Goal: Check status: Verify the current state of an ongoing process or item

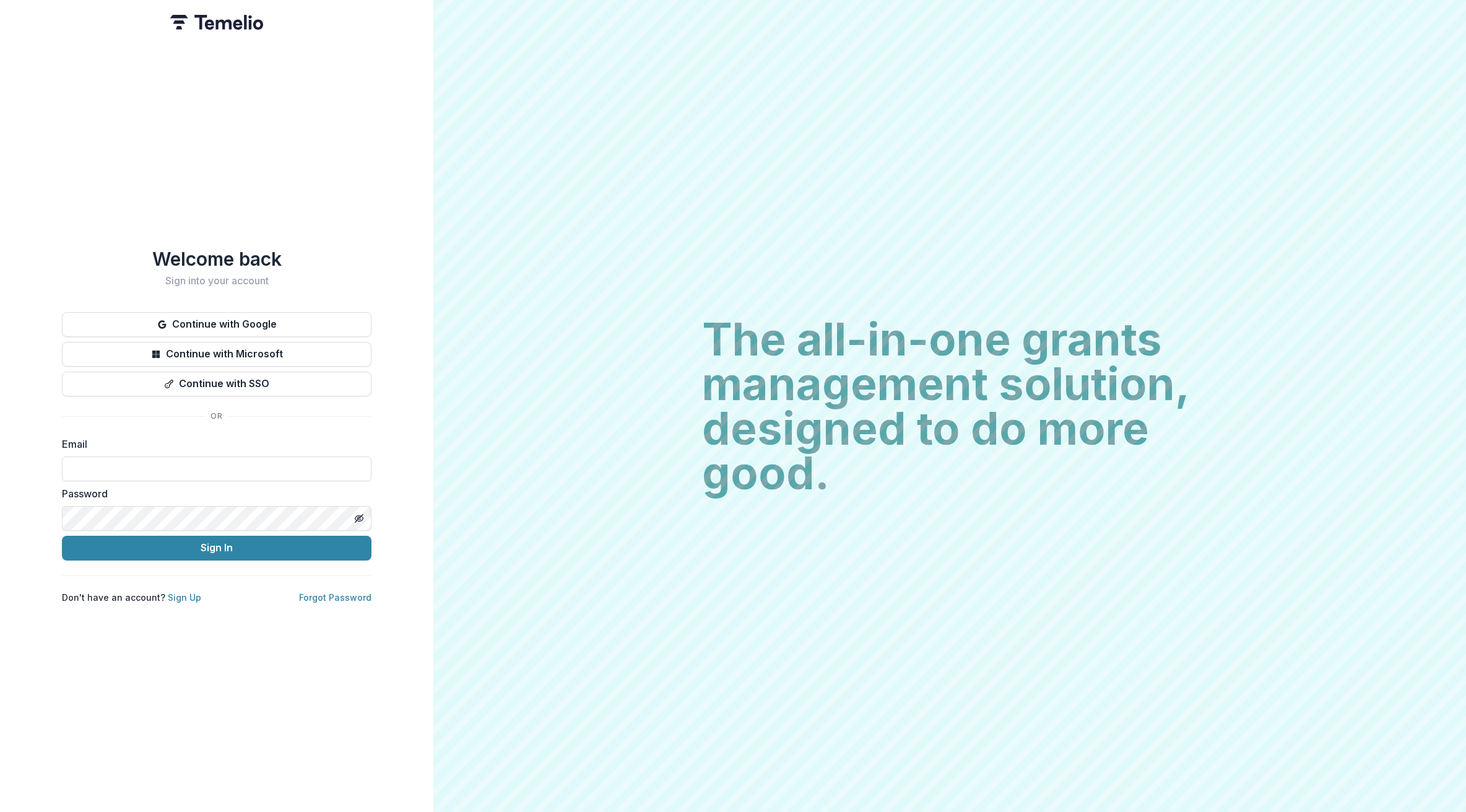
click at [147, 447] on div "Email" at bounding box center [217, 458] width 310 height 45
click at [122, 456] on input at bounding box center [217, 468] width 310 height 24
type input "**********"
click at [169, 542] on button "Sign In" at bounding box center [217, 548] width 310 height 24
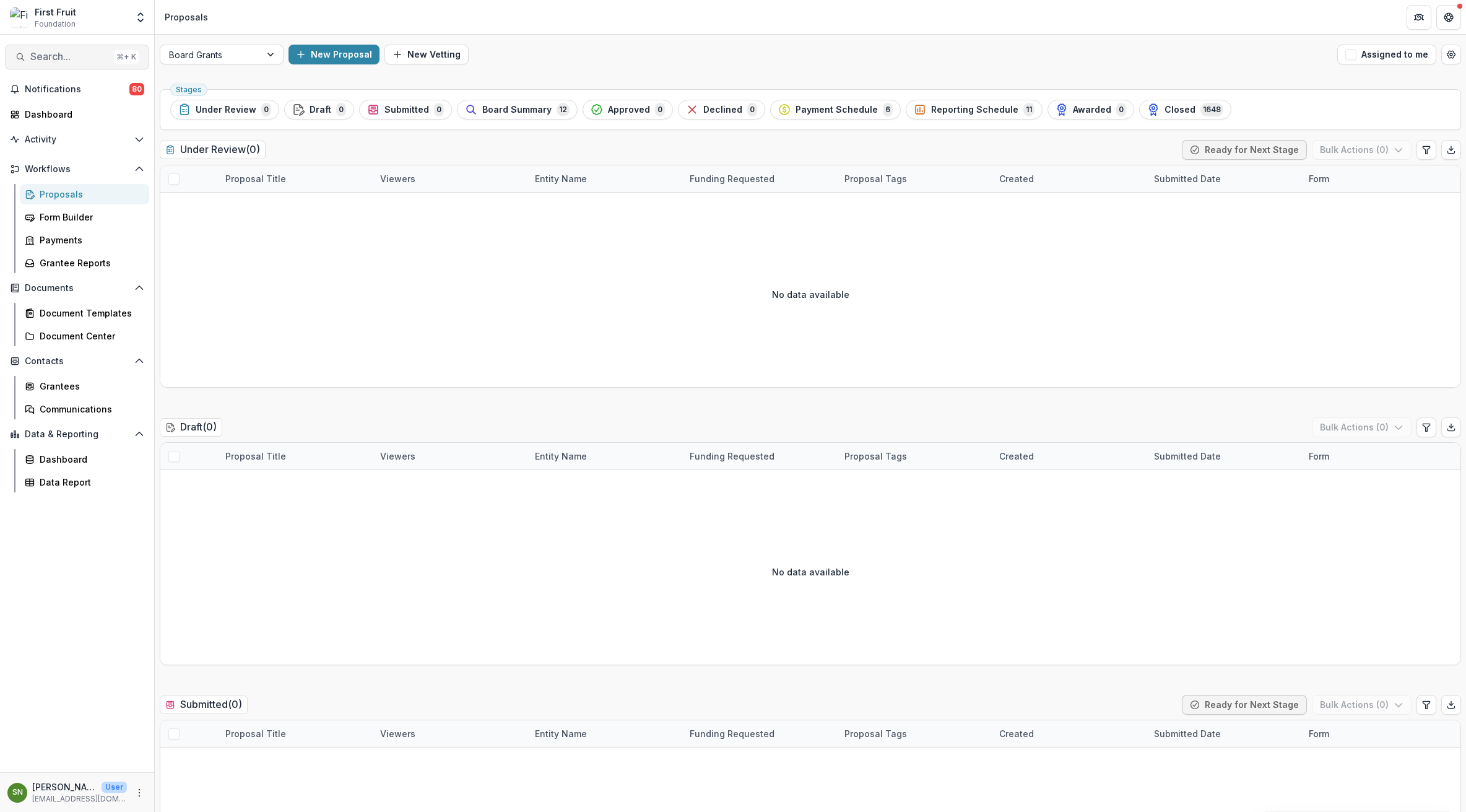
click at [50, 54] on span "Search..." at bounding box center [70, 56] width 79 height 11
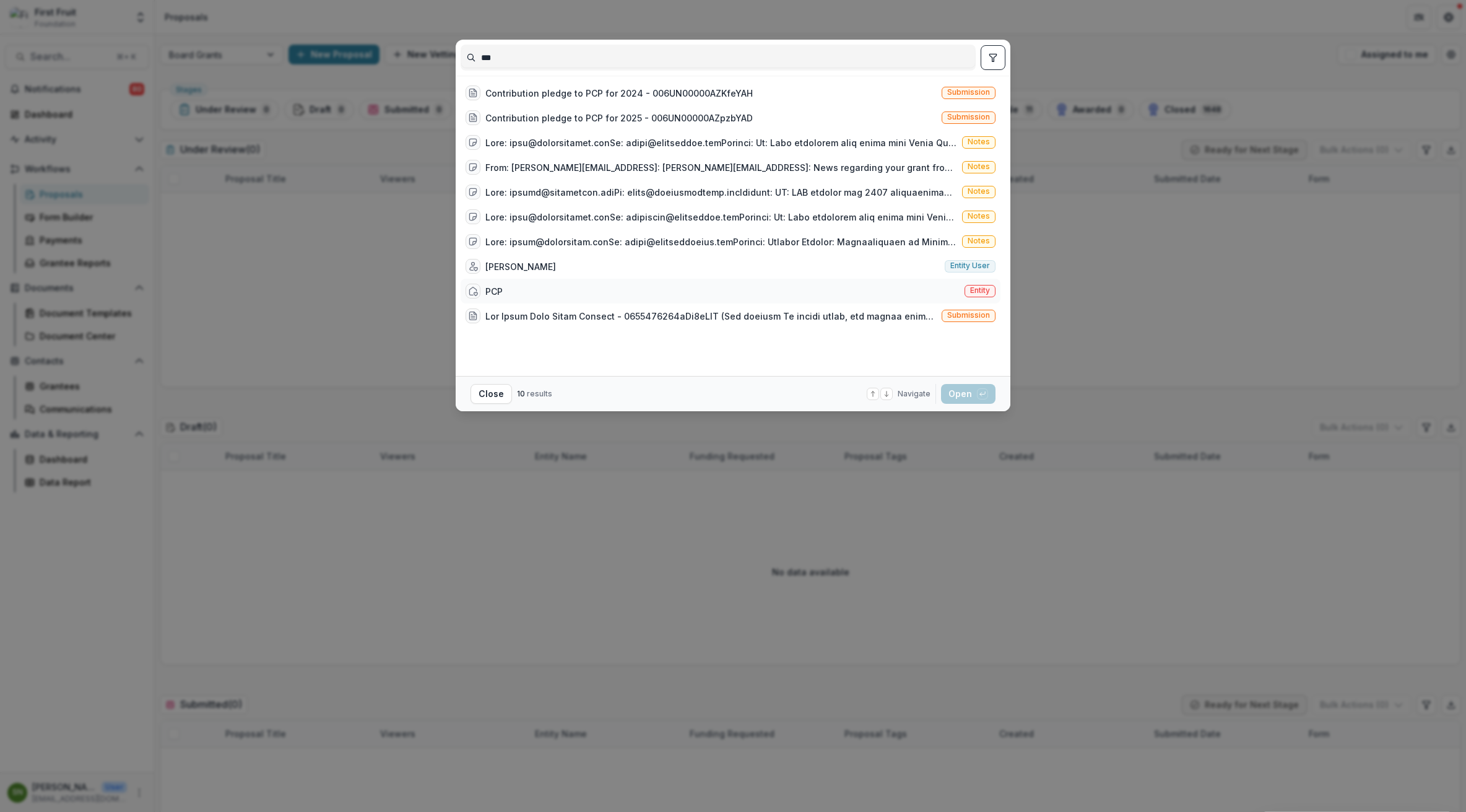
type input "***"
click at [501, 291] on div "PCP" at bounding box center [495, 290] width 18 height 13
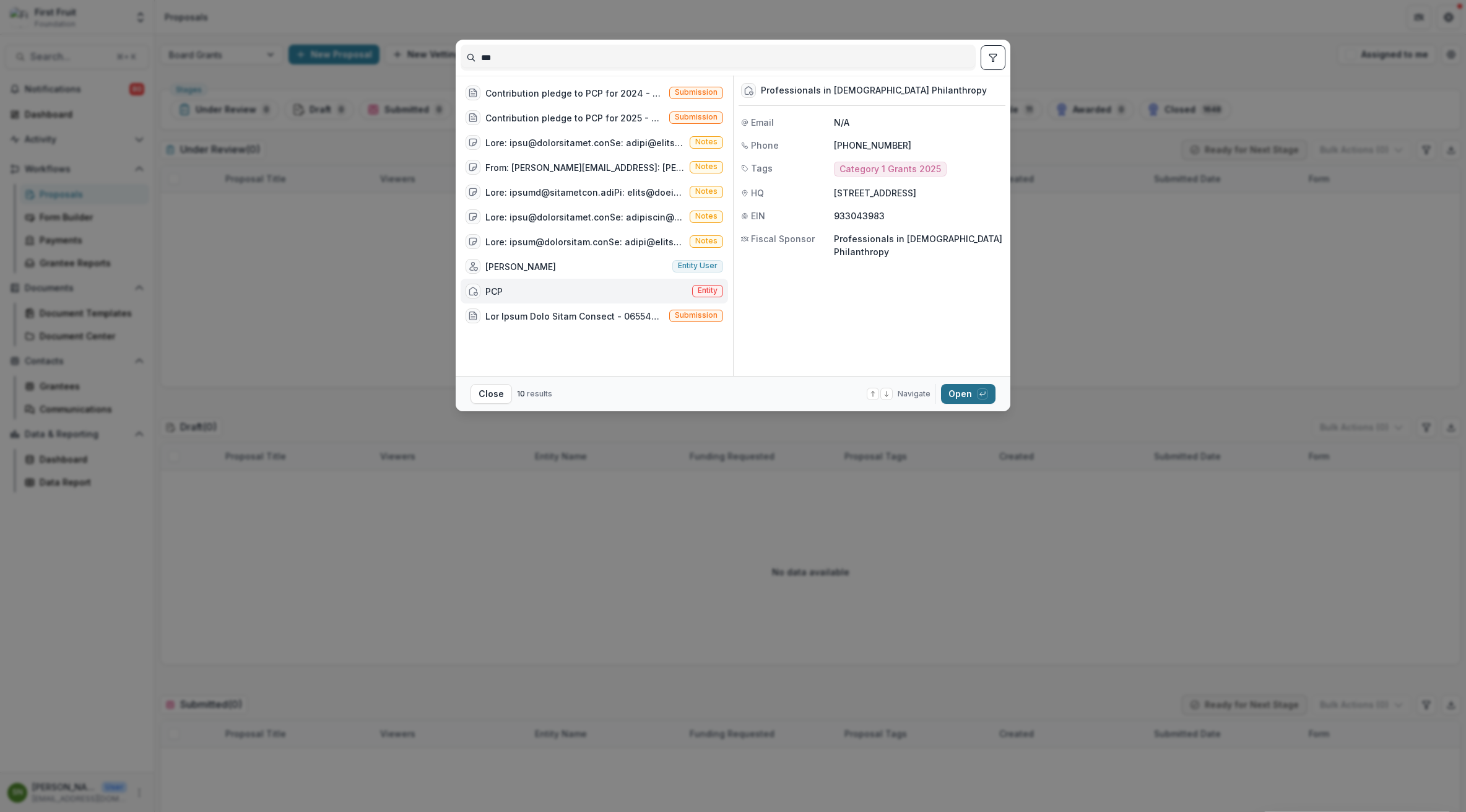
click at [964, 392] on button "Open with enter key" at bounding box center [968, 394] width 54 height 20
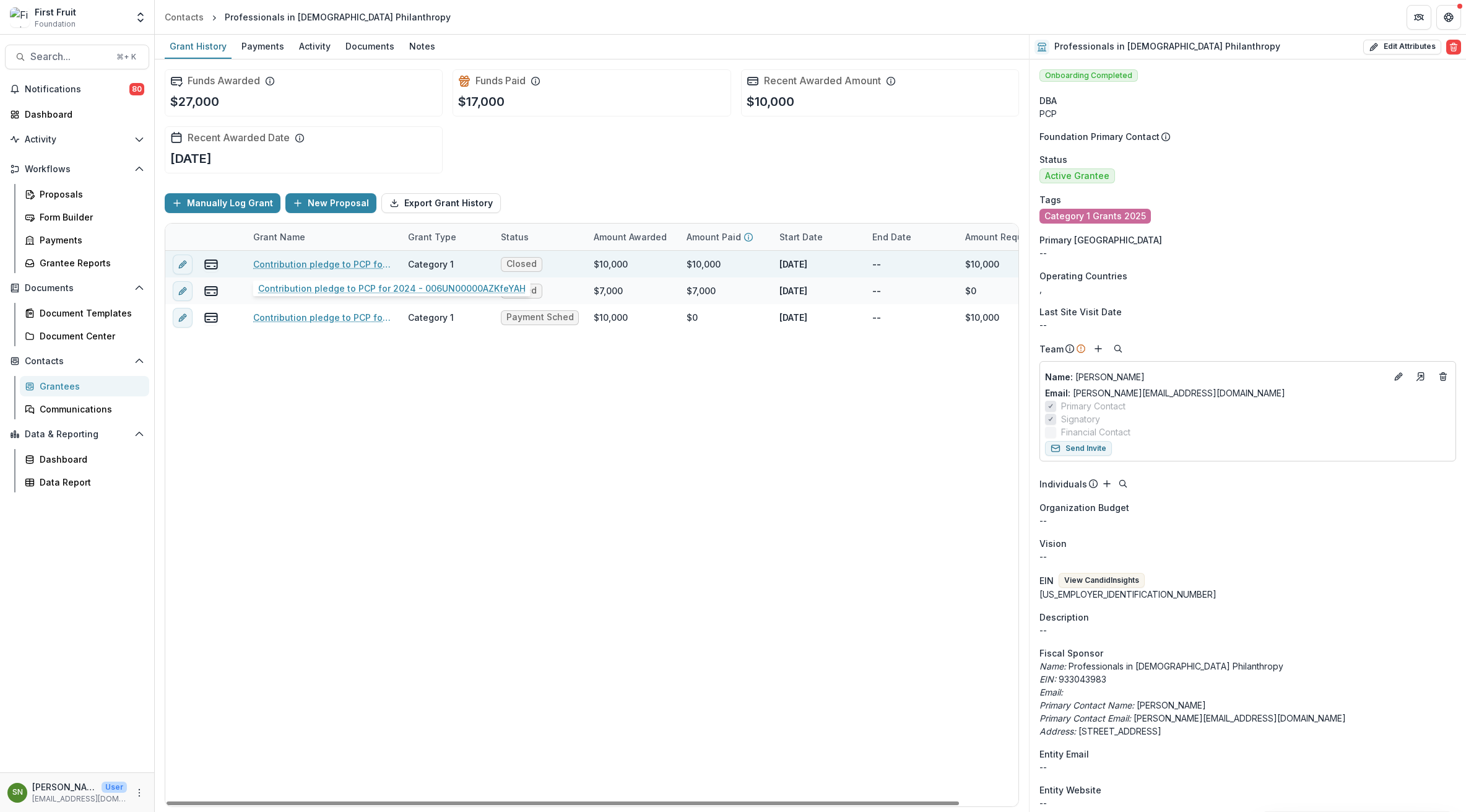
click at [284, 263] on link "Contribution pledge to PCP for 2024 - 006UN00000AZKfeYAH" at bounding box center [323, 263] width 140 height 13
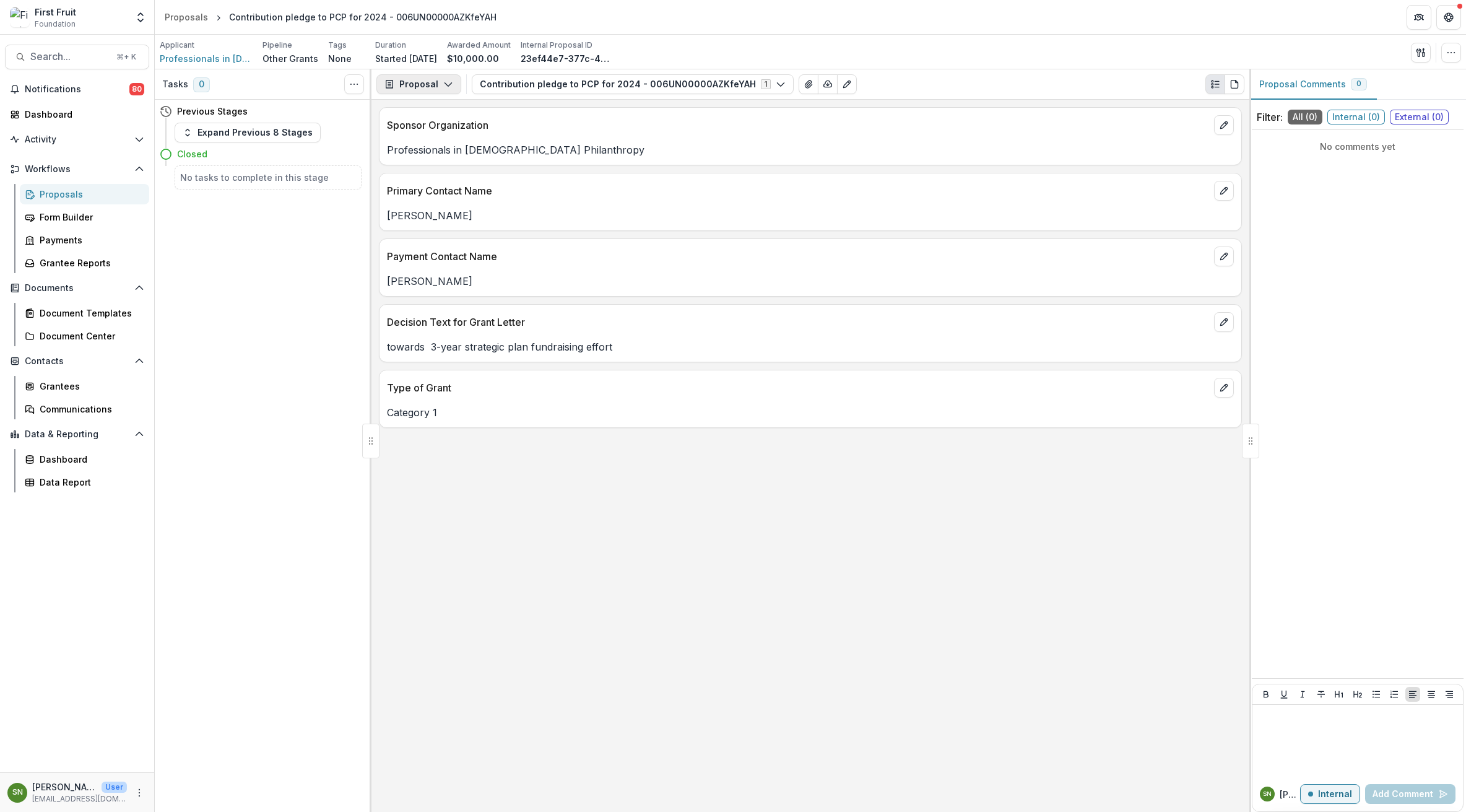
click at [445, 87] on icon "button" at bounding box center [448, 84] width 10 height 10
click at [436, 132] on div "Payments" at bounding box center [457, 132] width 113 height 13
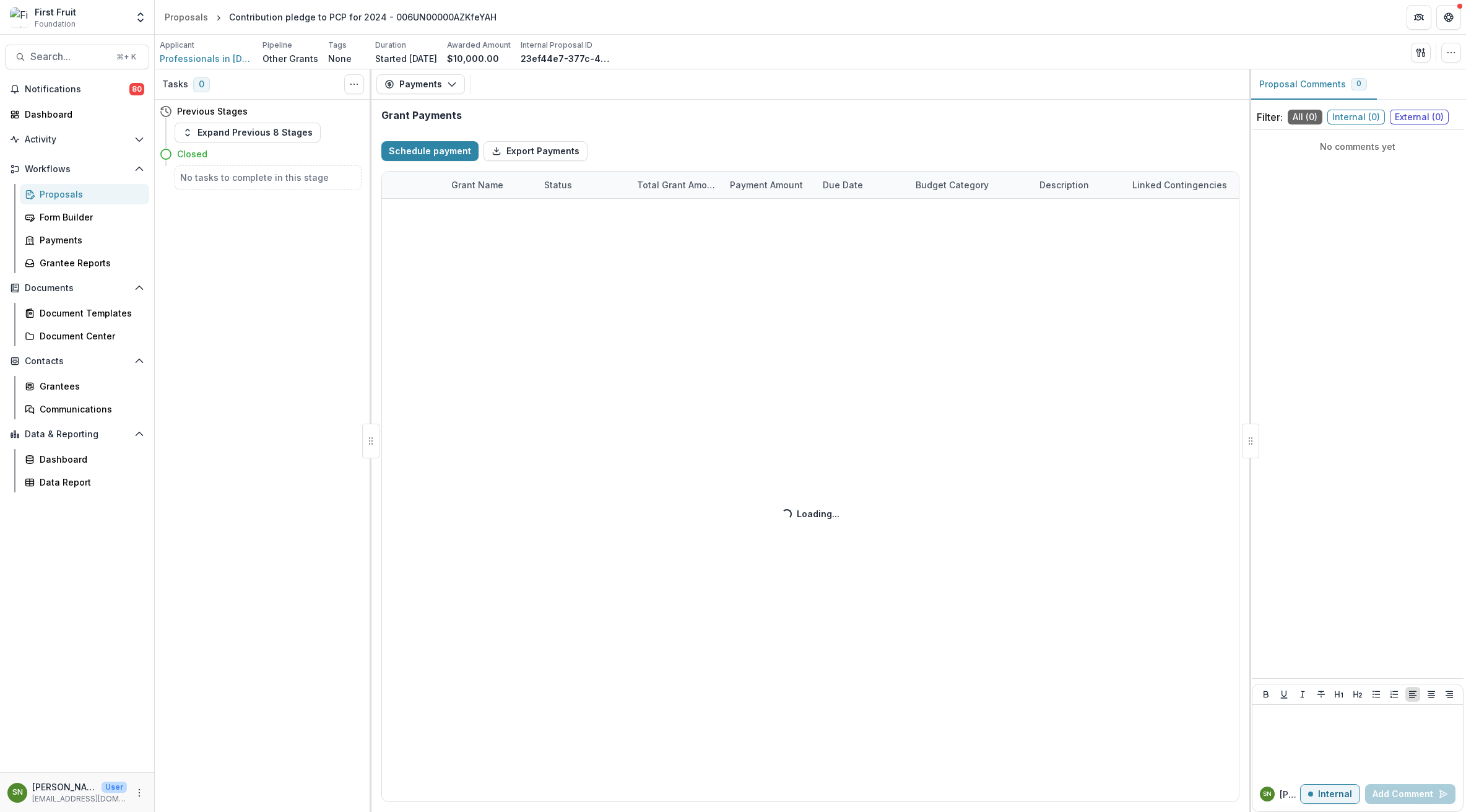
select select "****"
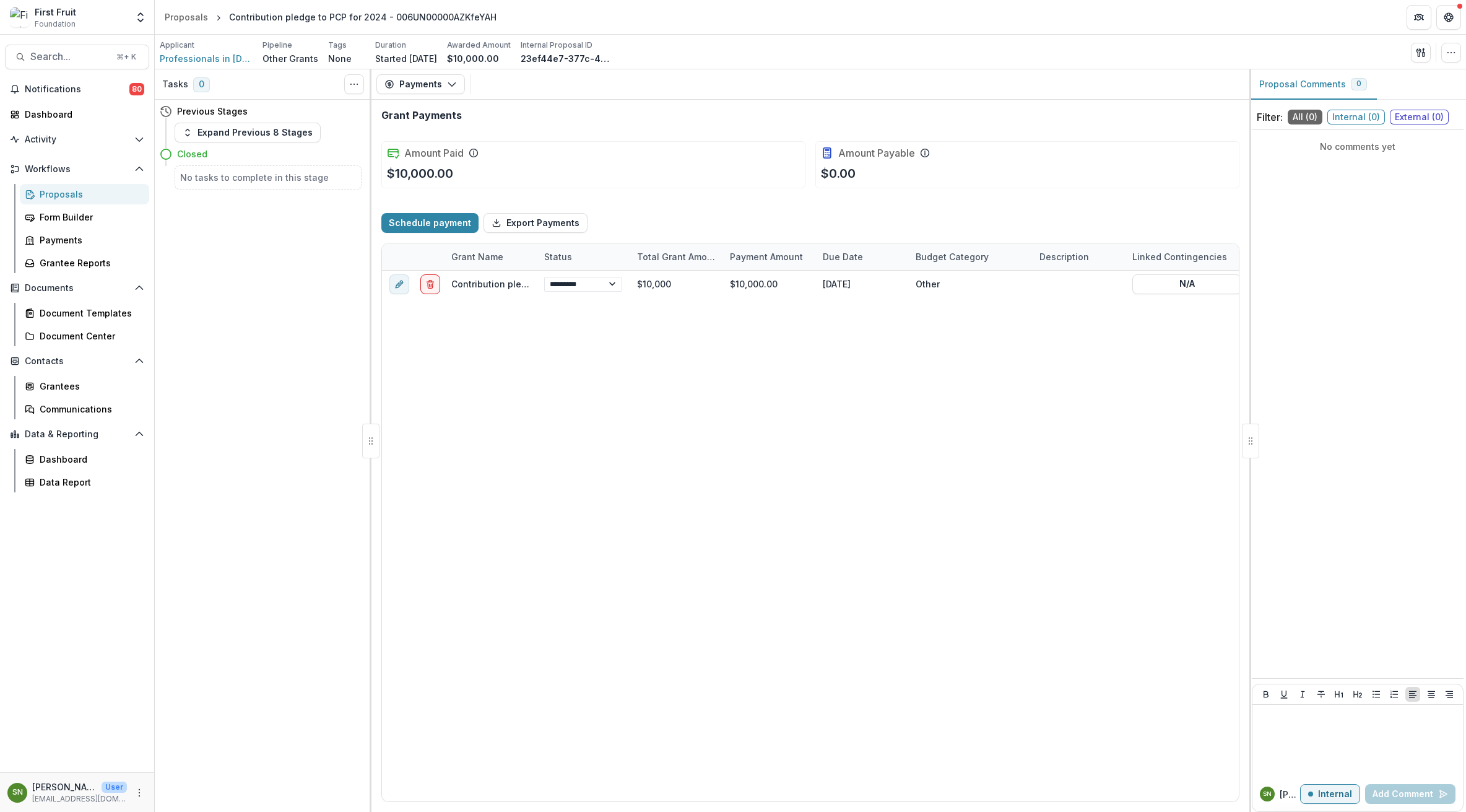
select select "****"
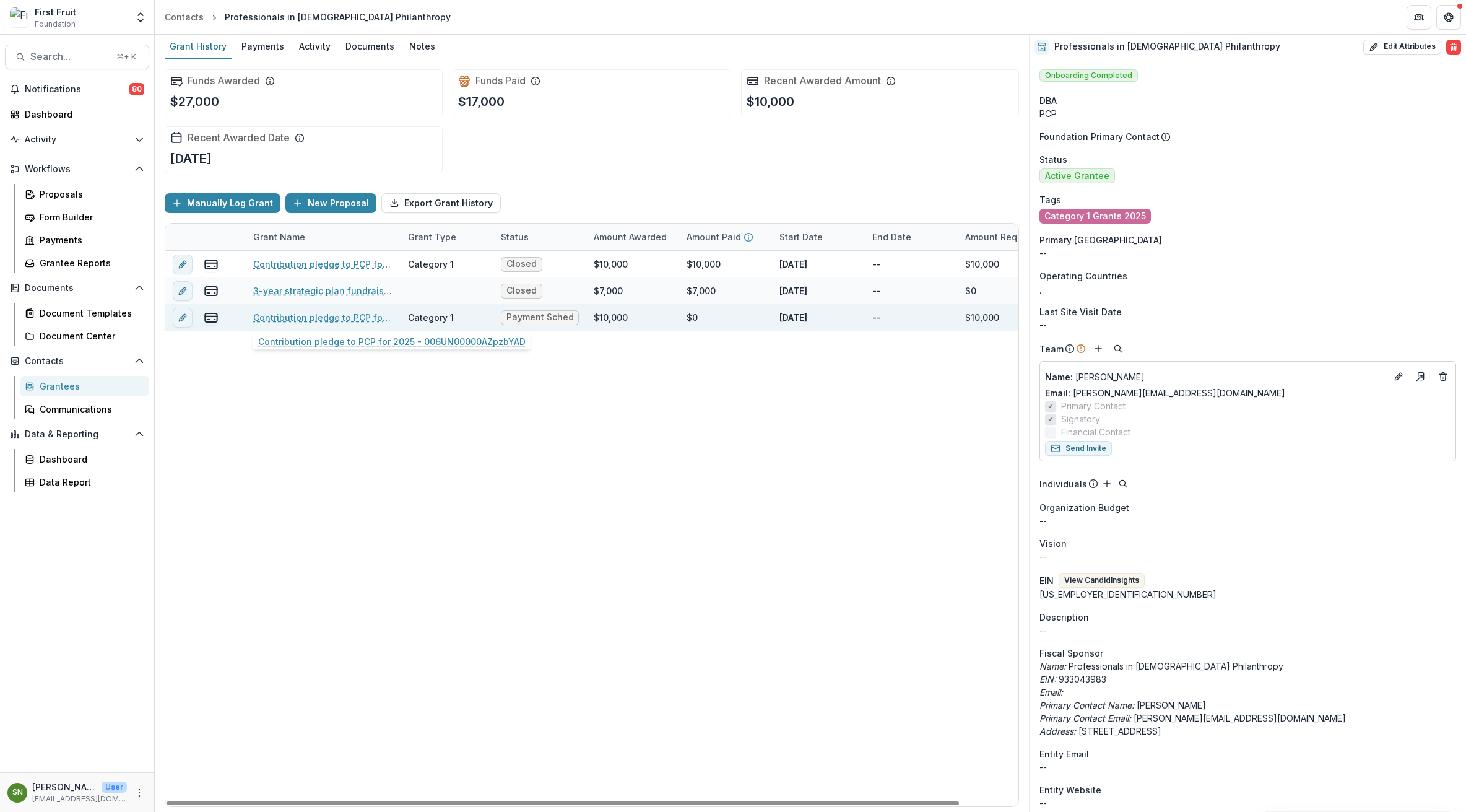
click at [300, 315] on link "Contribution pledge to PCP for 2025 - 006UN00000AZpzbYAD" at bounding box center [323, 317] width 140 height 13
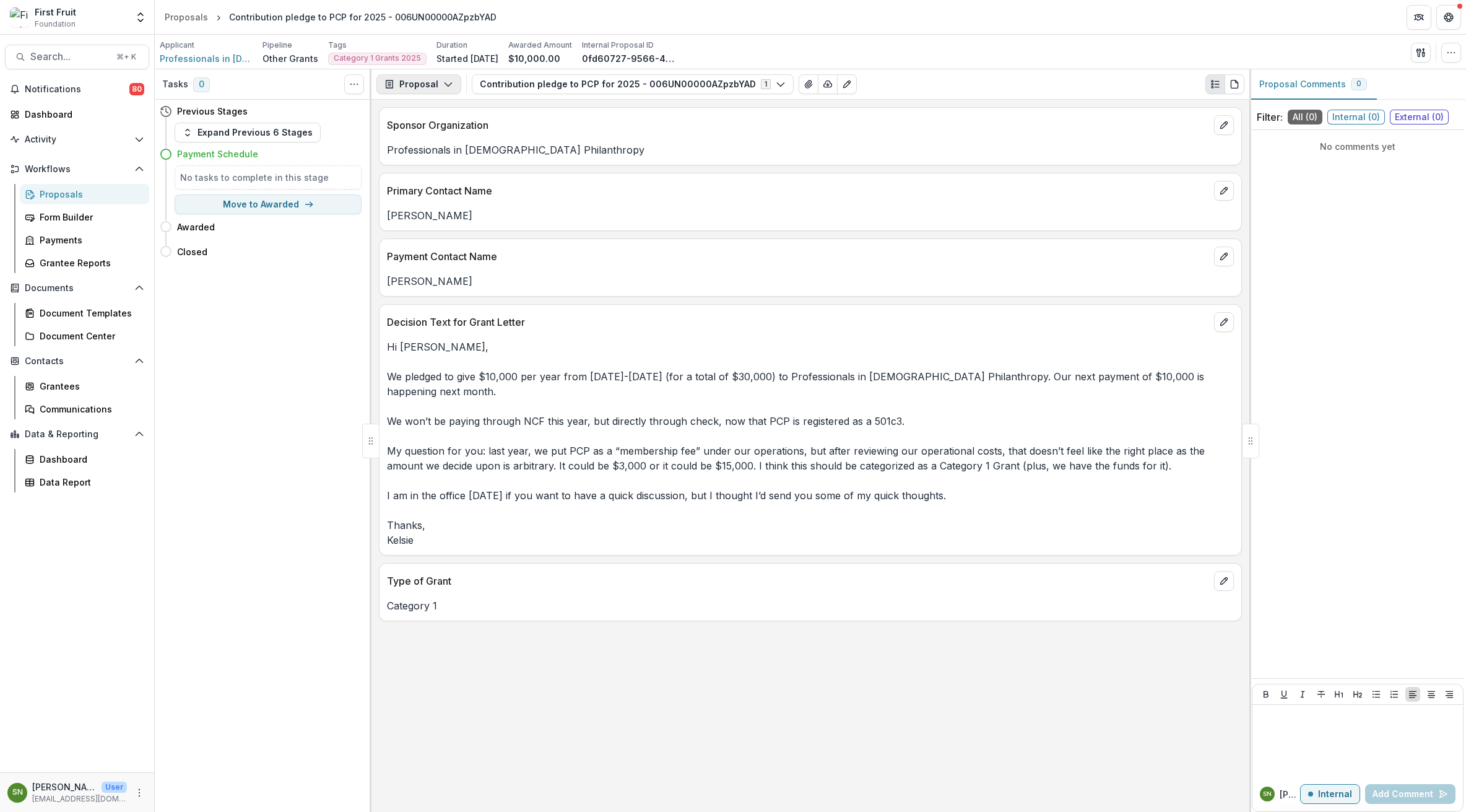
click at [446, 80] on icon "button" at bounding box center [448, 84] width 10 height 10
click at [431, 135] on div "Payments" at bounding box center [457, 132] width 113 height 13
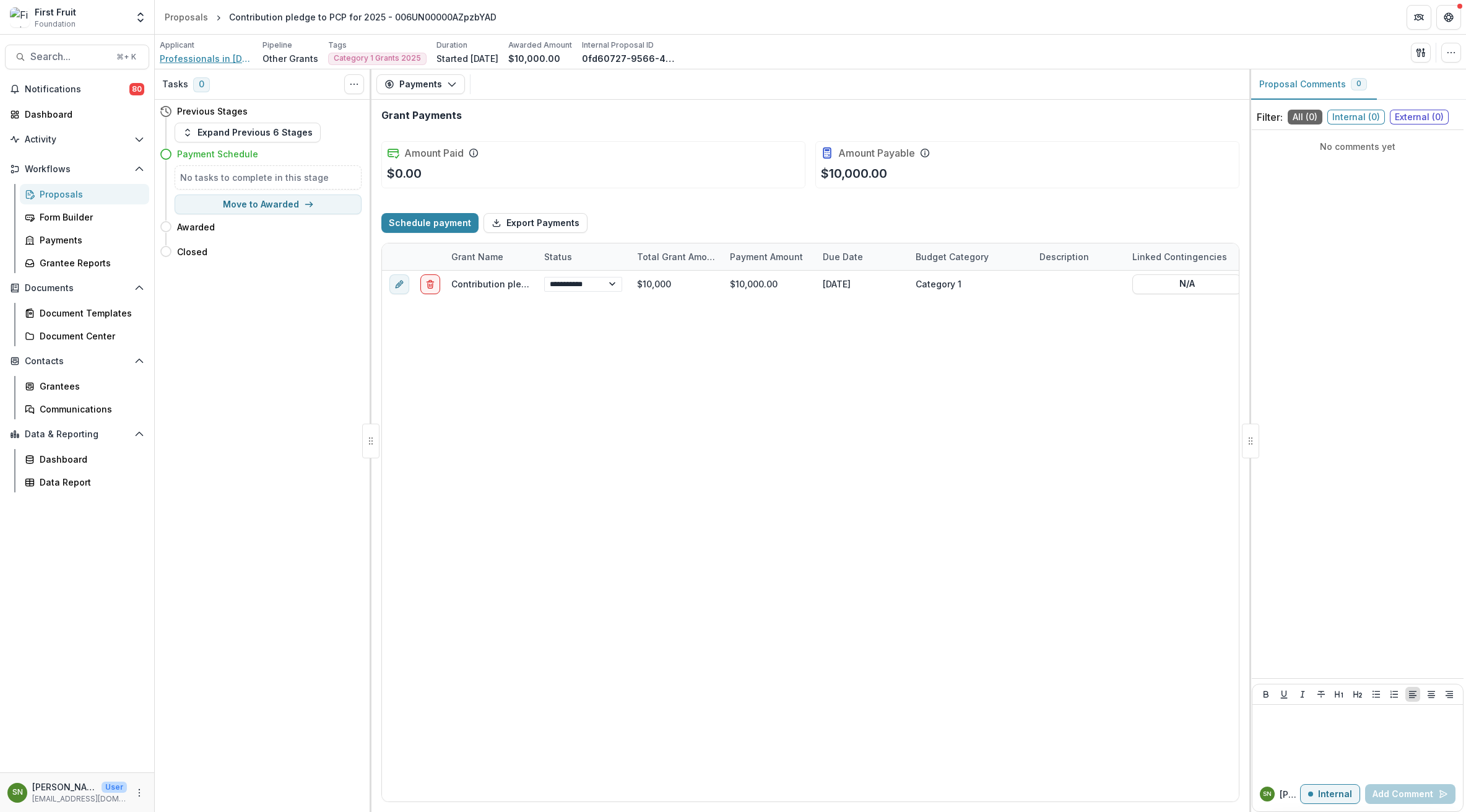
click at [189, 59] on span "Professionals in [DEMOGRAPHIC_DATA] Philanthropy" at bounding box center [207, 58] width 93 height 13
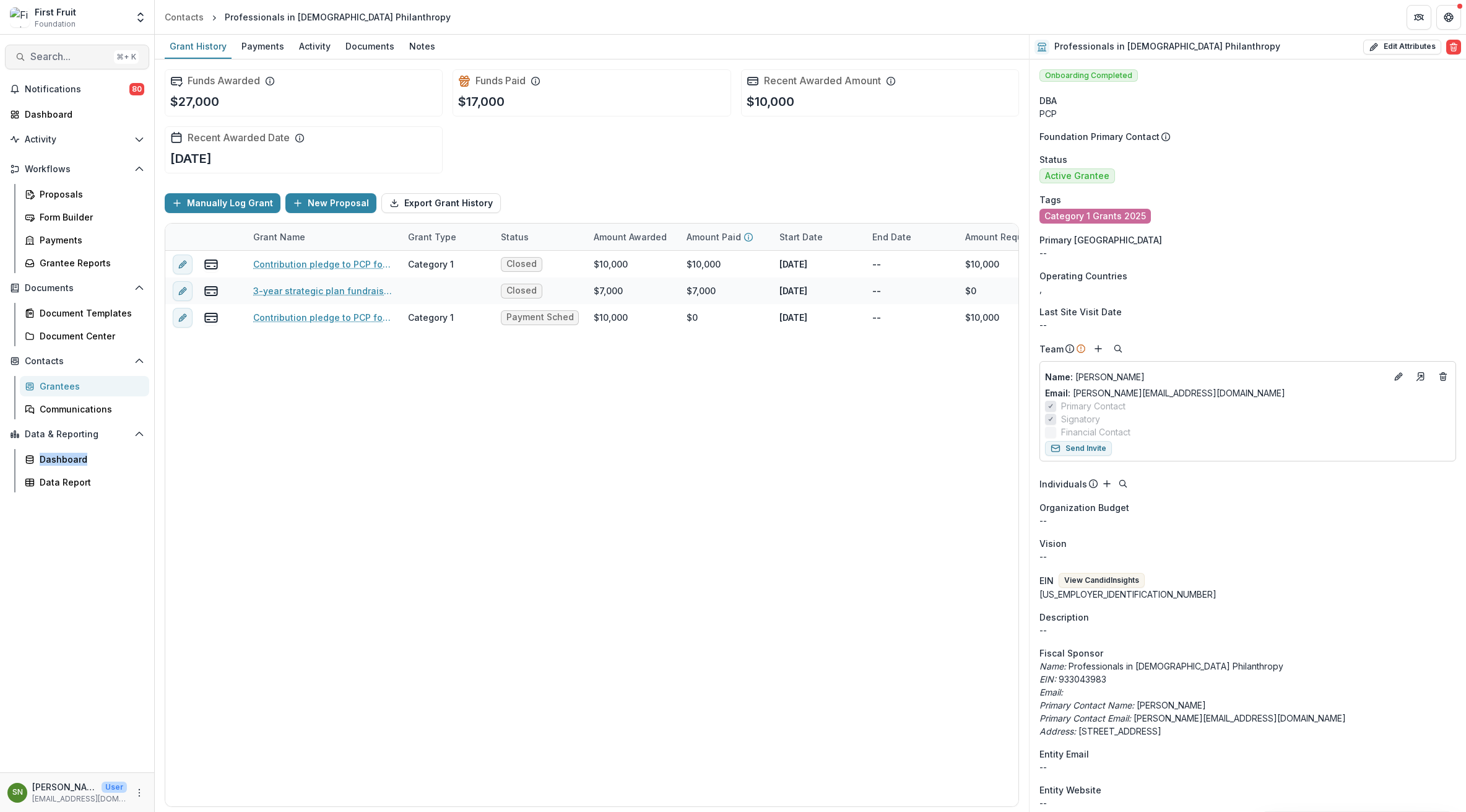
click at [60, 52] on span "Search..." at bounding box center [70, 56] width 79 height 11
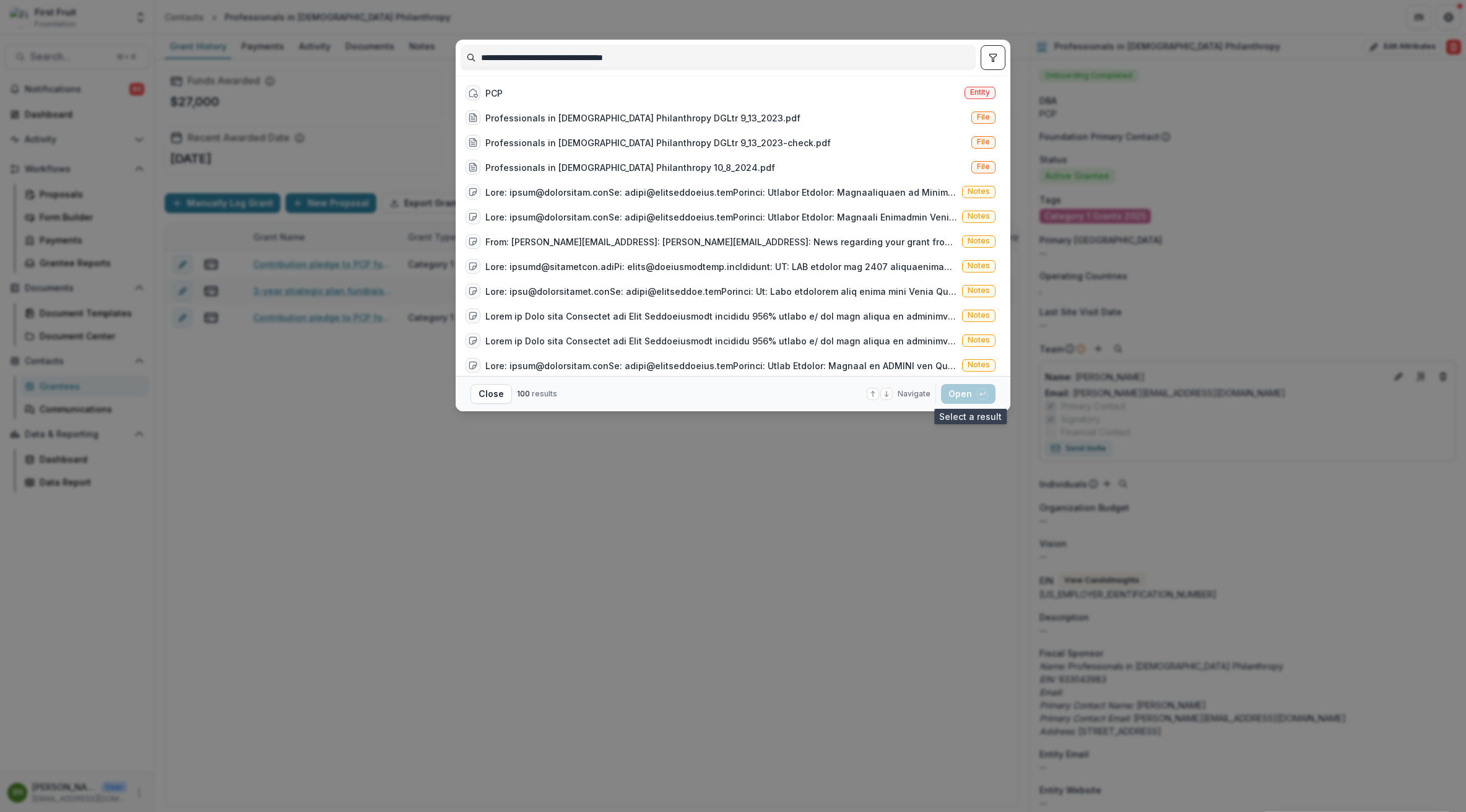
type input "**********"
click at [502, 94] on div "PCP Entity" at bounding box center [730, 93] width 540 height 24
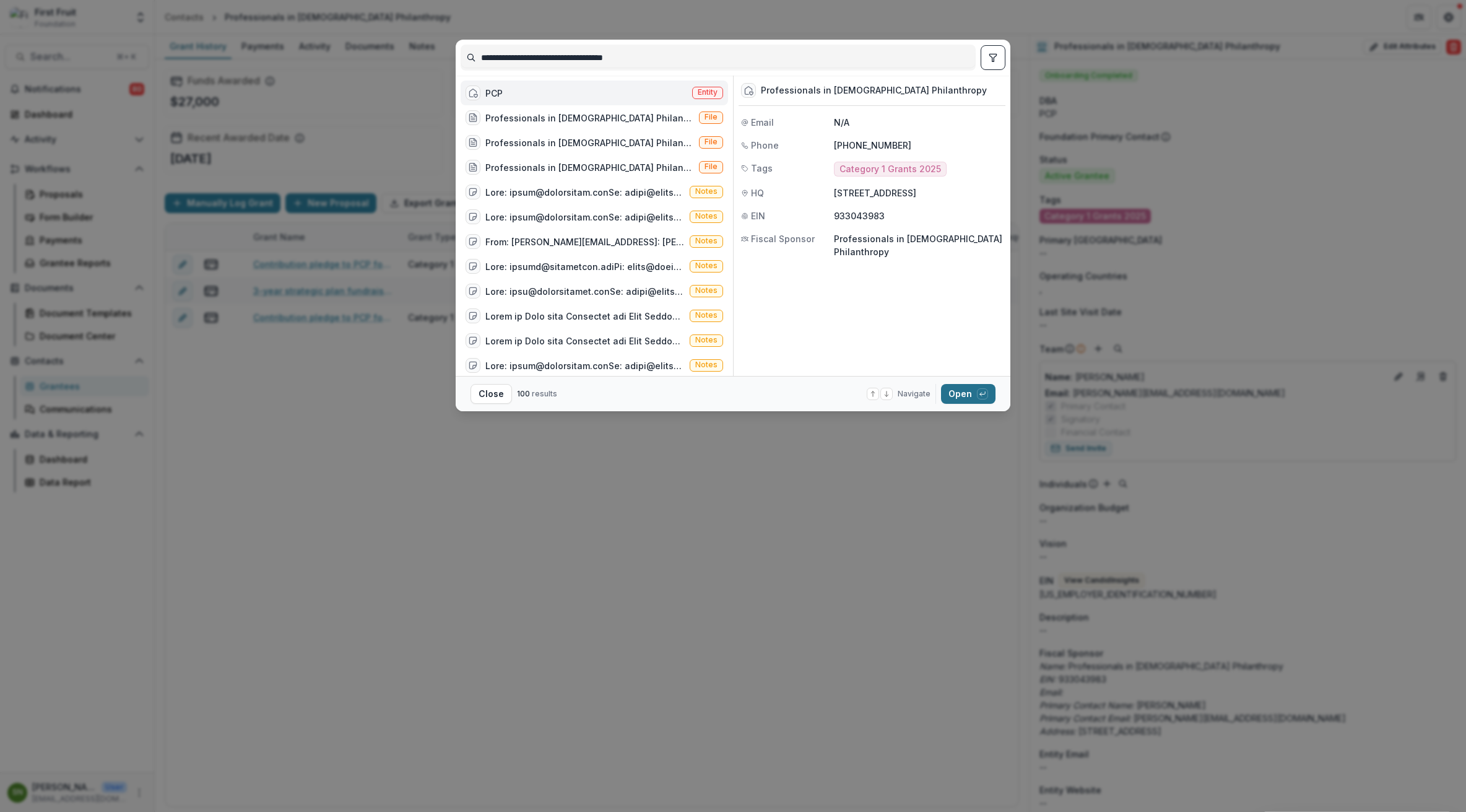
click at [962, 390] on button "Open with enter key" at bounding box center [968, 394] width 54 height 20
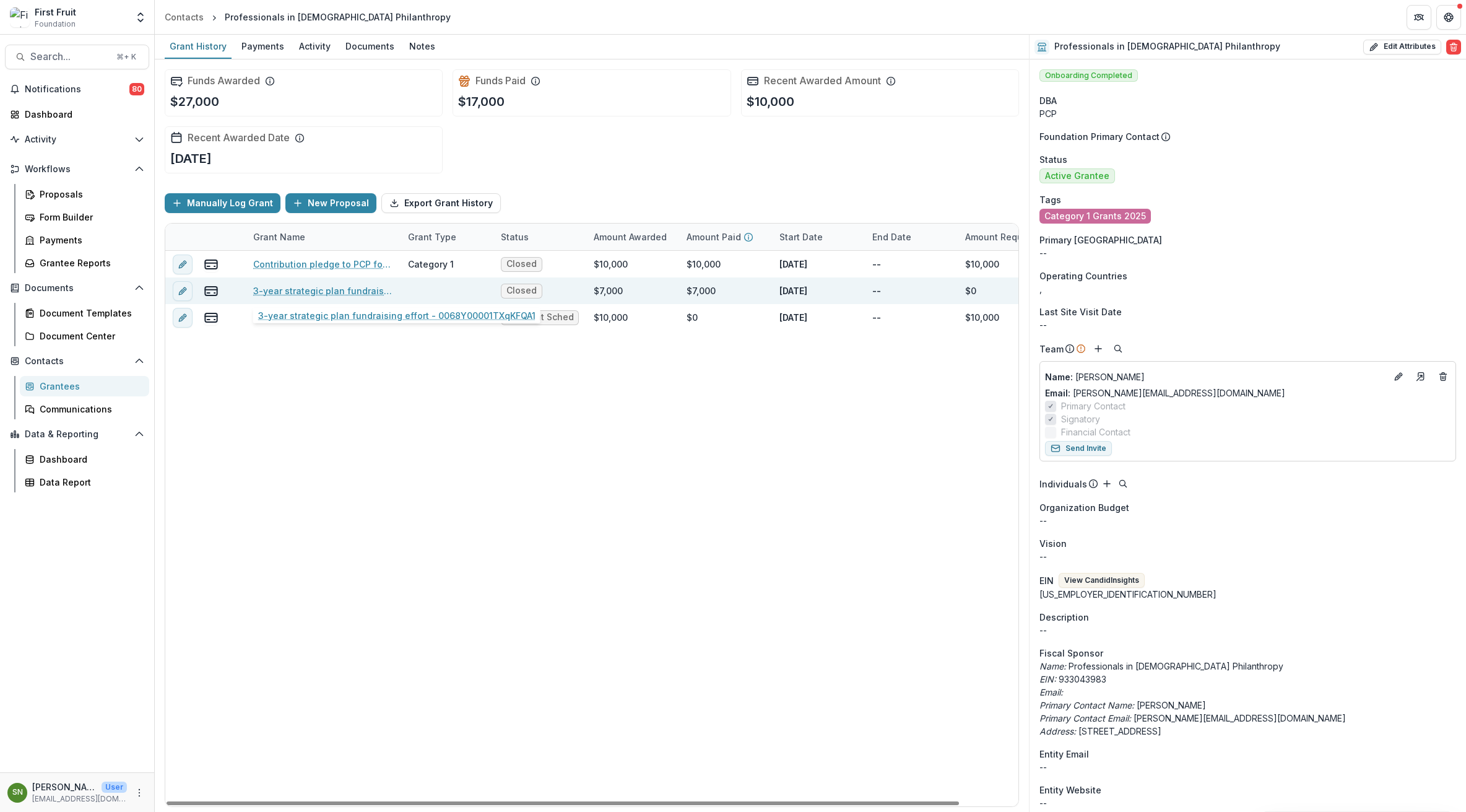
click at [292, 286] on link "3-year strategic plan fundraising effort - 0068Y00001TXqKFQA1" at bounding box center [323, 290] width 140 height 13
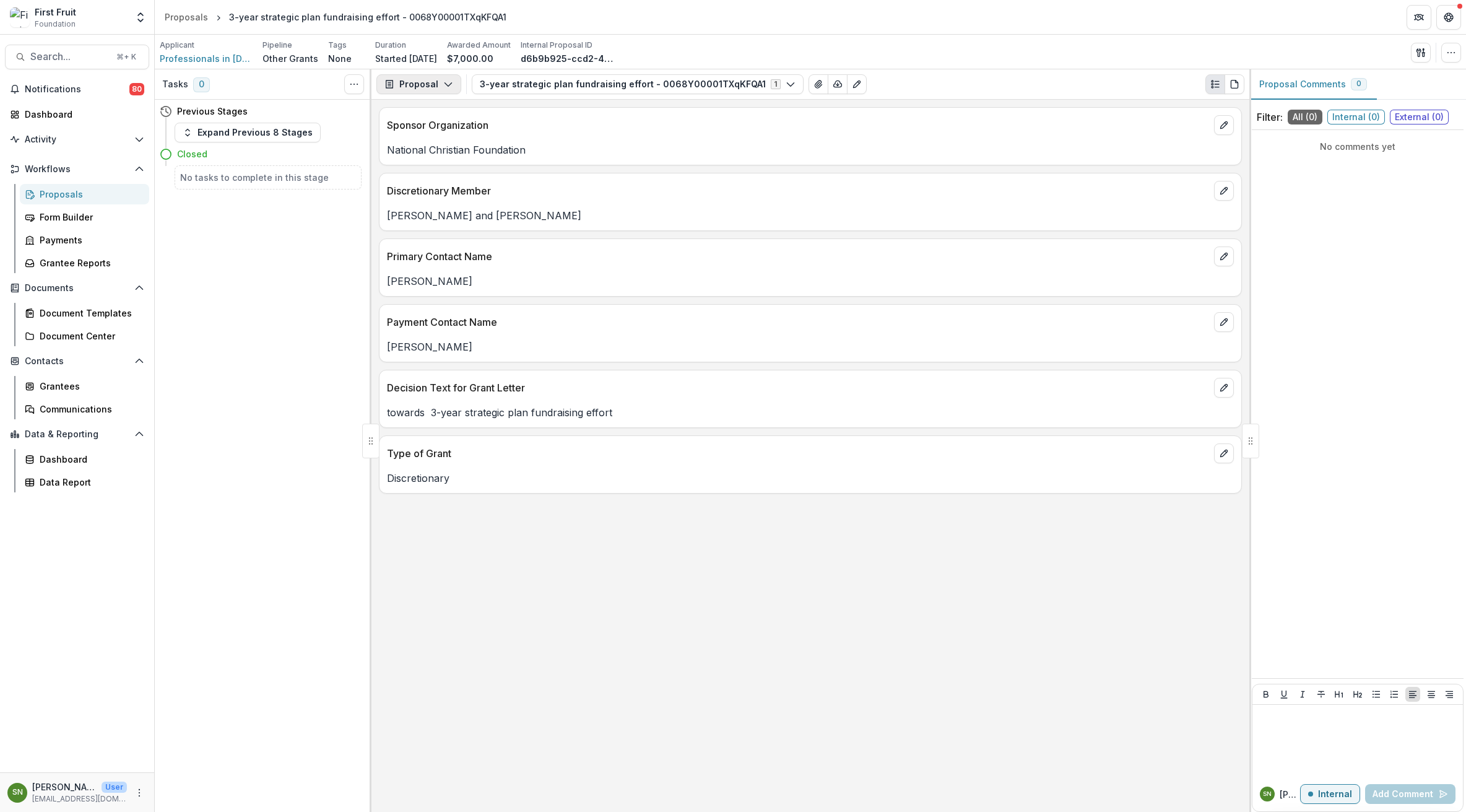
click at [423, 87] on button "Proposal" at bounding box center [418, 84] width 85 height 20
click at [439, 136] on div "Payments" at bounding box center [457, 132] width 113 height 13
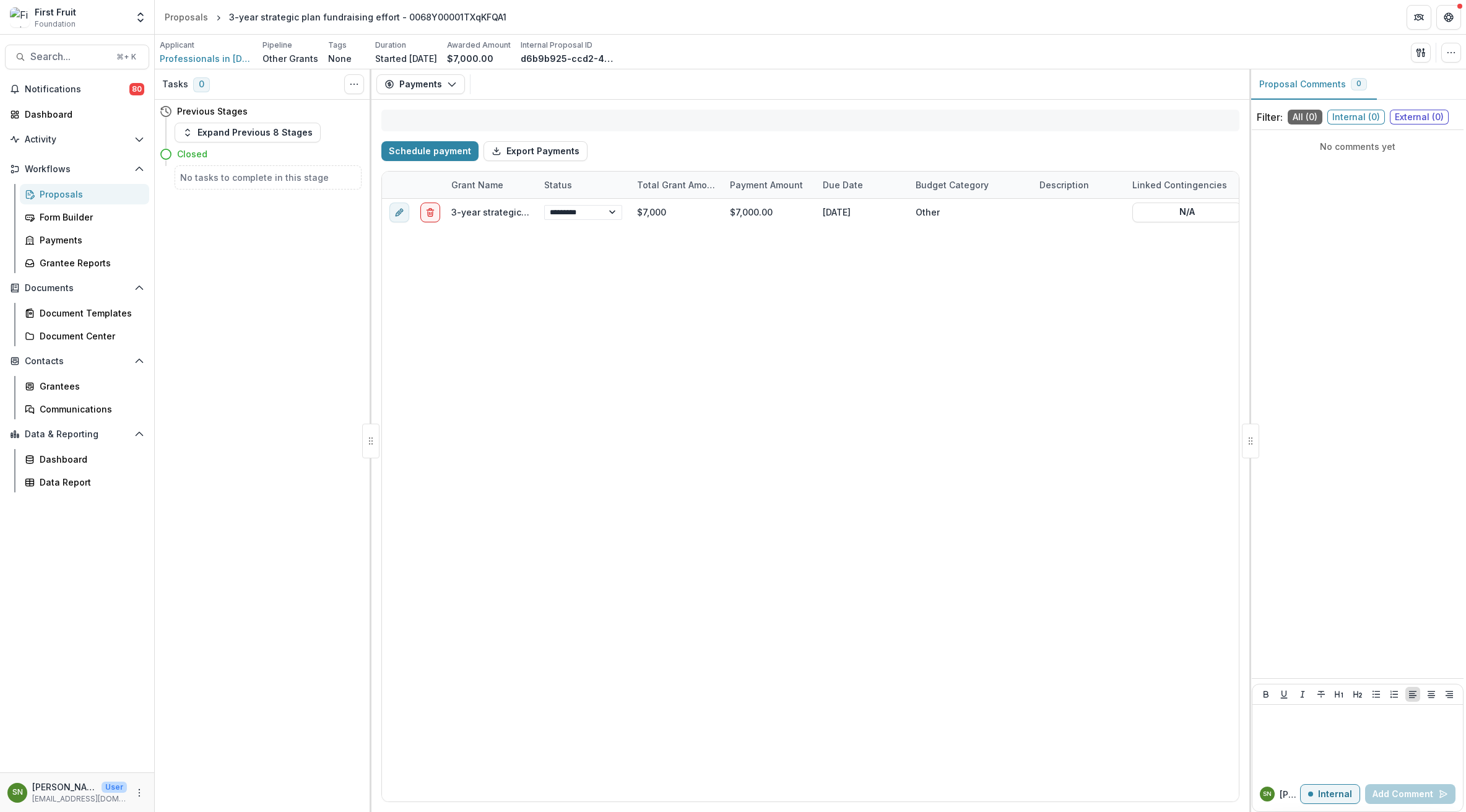
select select "****"
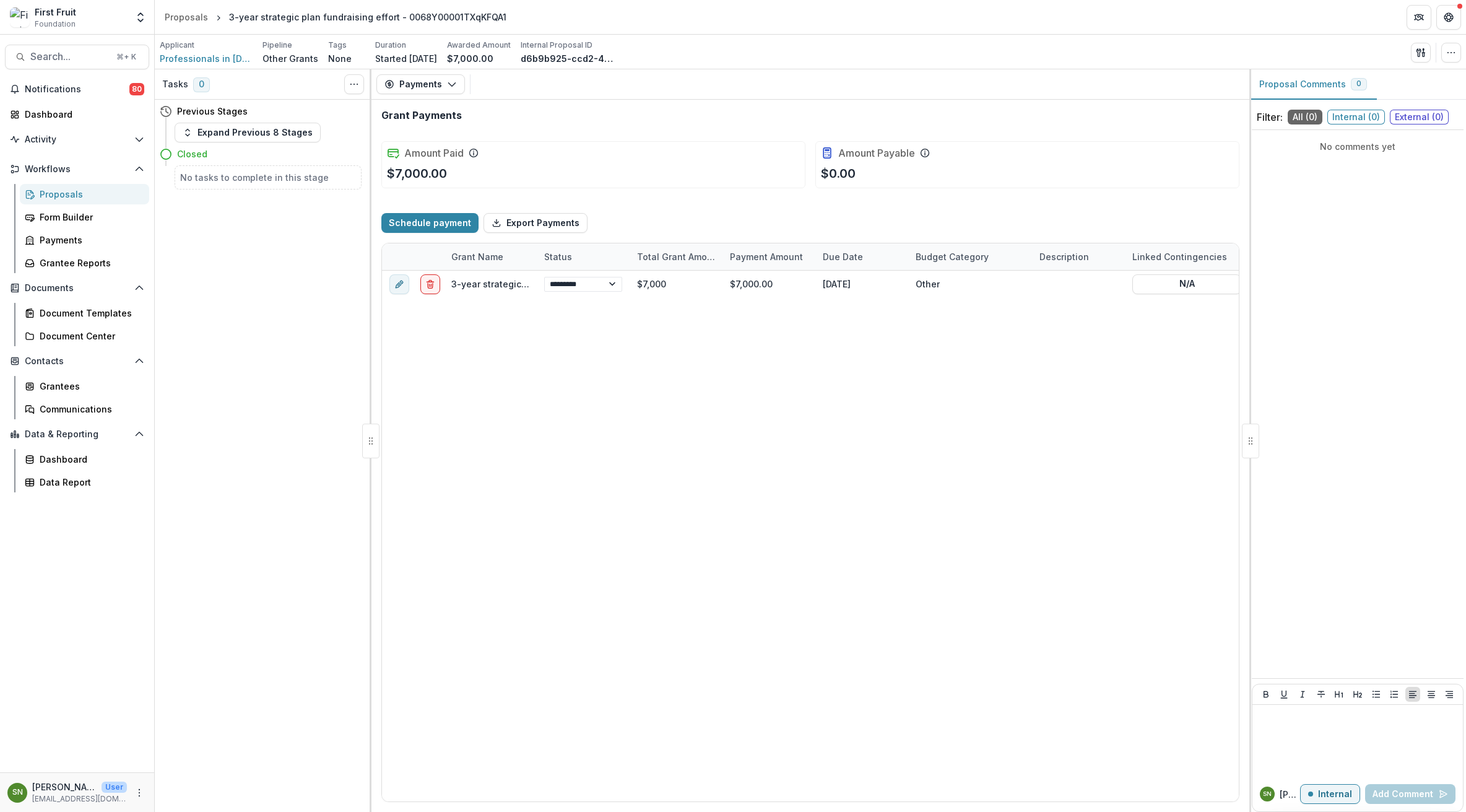
select select "****"
click at [201, 54] on span "Professionals in [DEMOGRAPHIC_DATA] Philanthropy" at bounding box center [207, 58] width 93 height 13
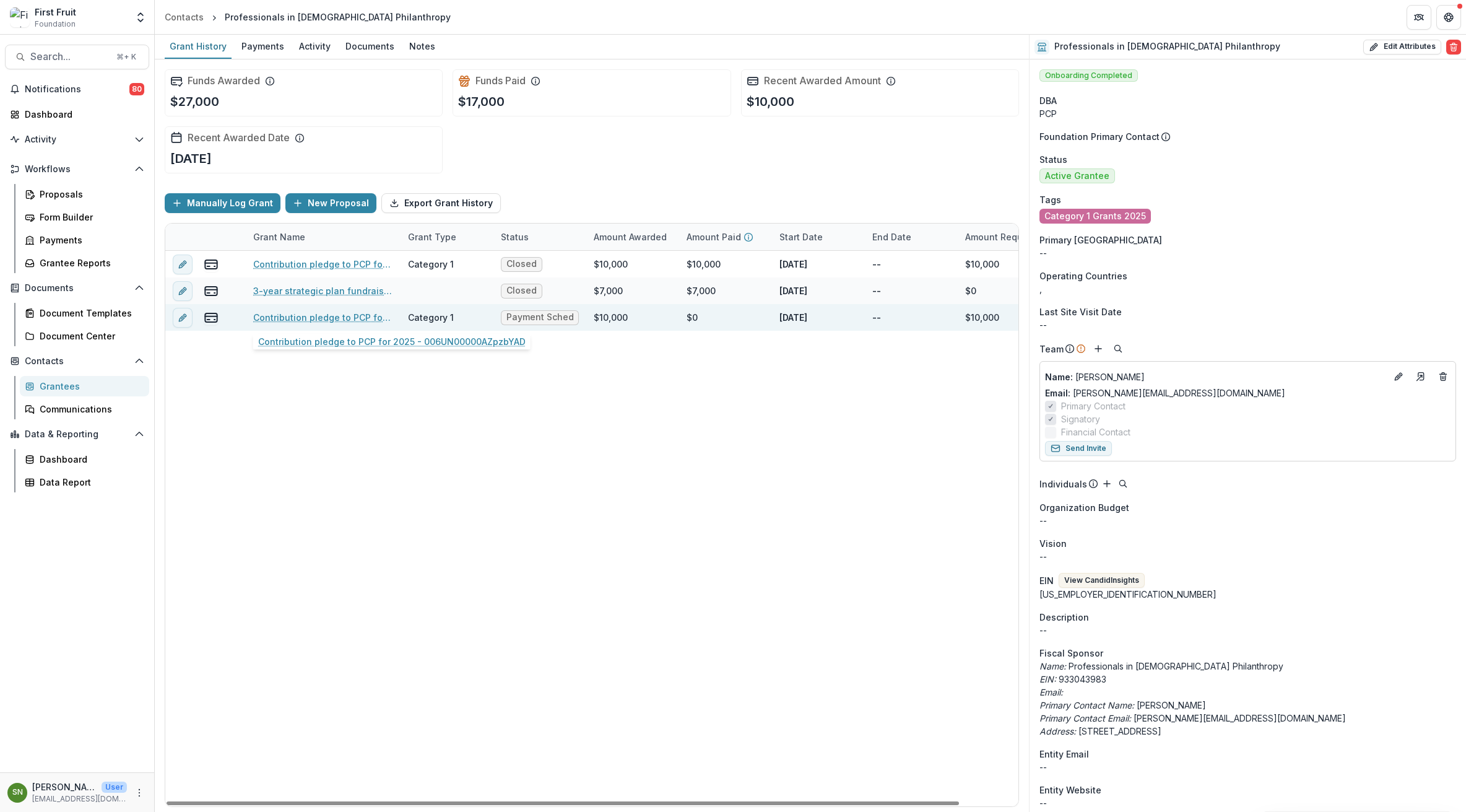
click at [329, 314] on link "Contribution pledge to PCP for 2025 - 006UN00000AZpzbYAD" at bounding box center [323, 317] width 140 height 13
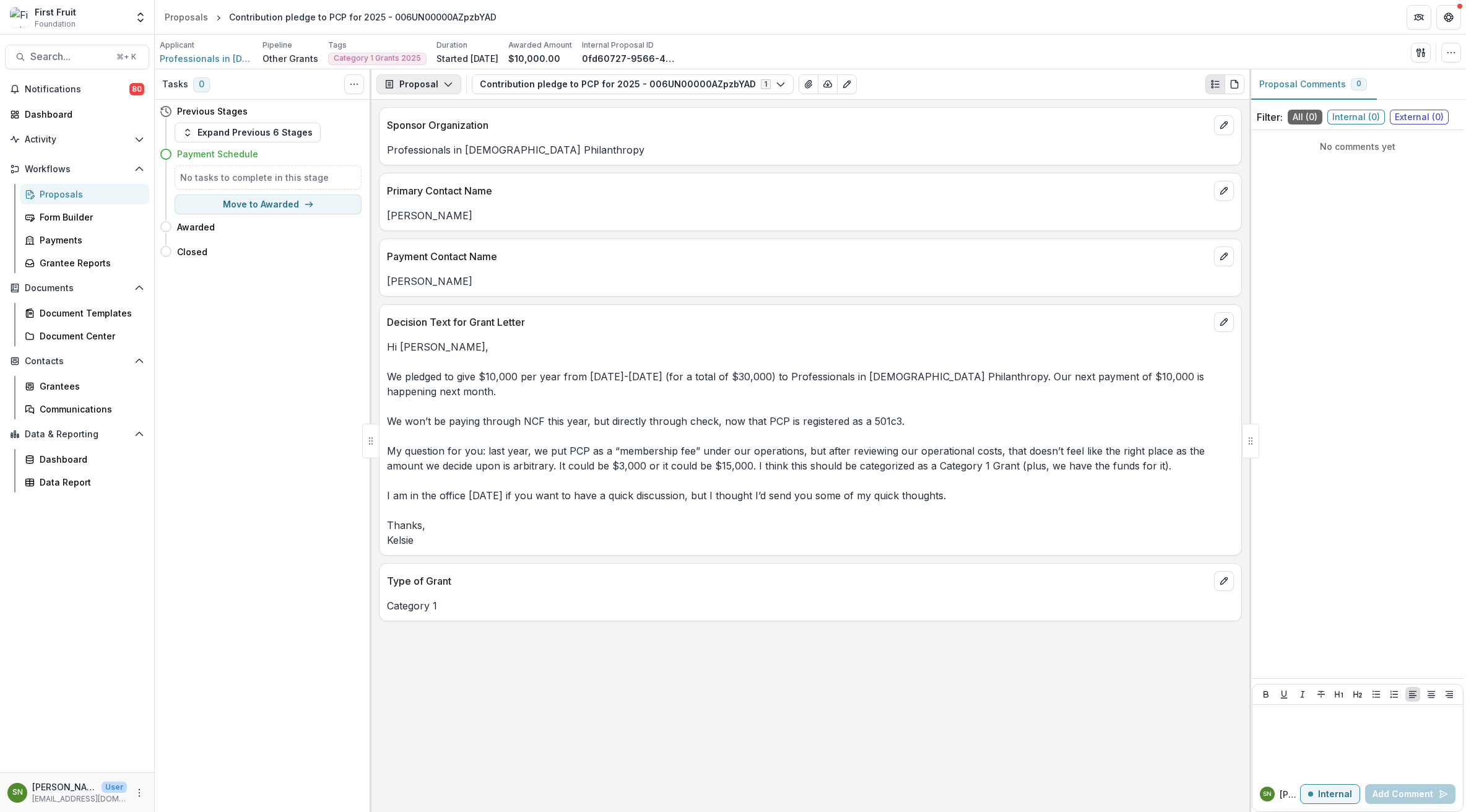
click at [424, 88] on button "Proposal" at bounding box center [418, 84] width 85 height 20
click at [438, 133] on div "Payments" at bounding box center [457, 132] width 113 height 13
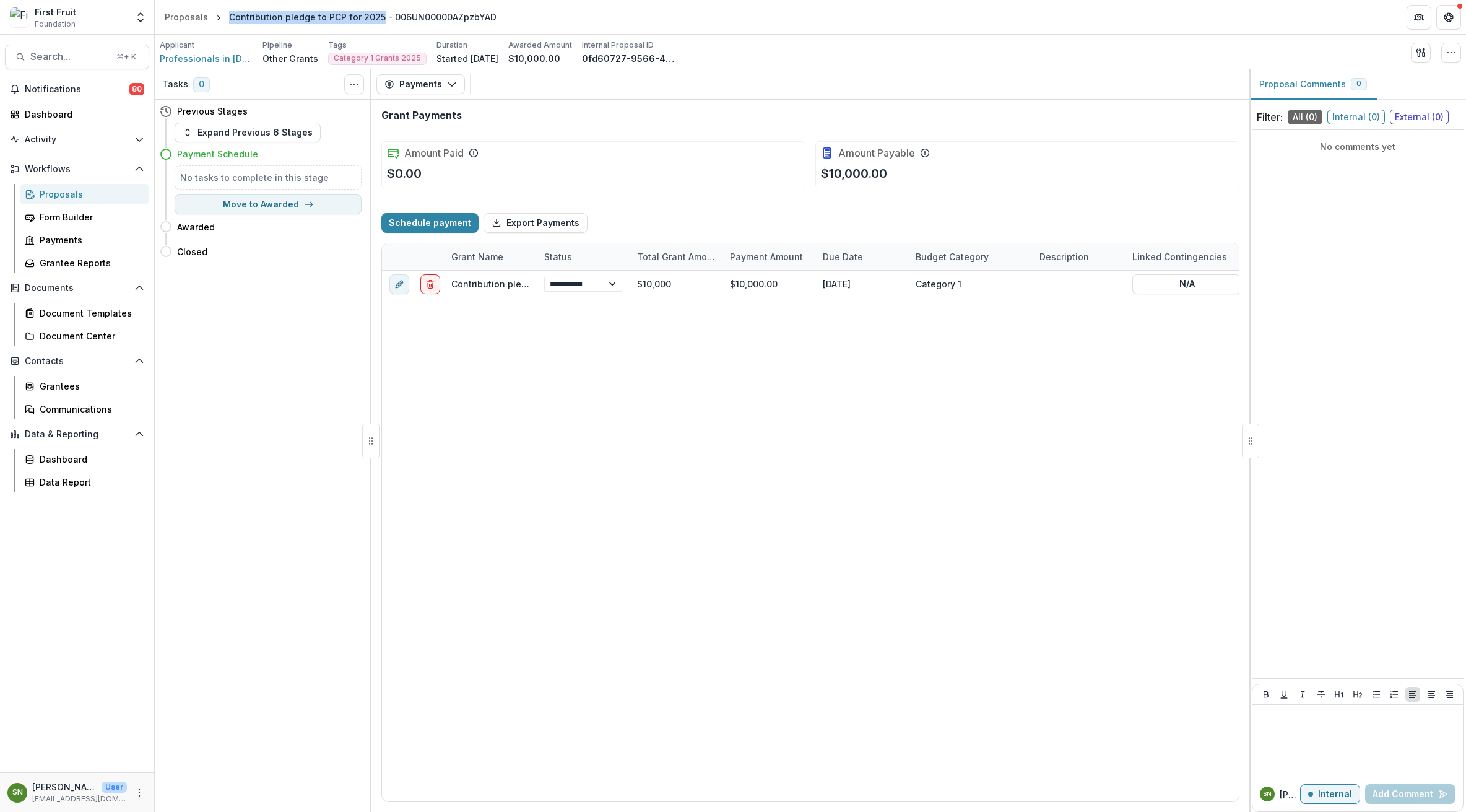
drag, startPoint x: 228, startPoint y: 18, endPoint x: 376, endPoint y: 18, distance: 148.0
click at [376, 18] on div "Contribution pledge to PCP for 2025 - 006UN00000AZpzbYAD" at bounding box center [363, 17] width 268 height 13
copy div "Contribution pledge to PCP for 2025"
click at [62, 238] on div "Payments" at bounding box center [89, 240] width 100 height 13
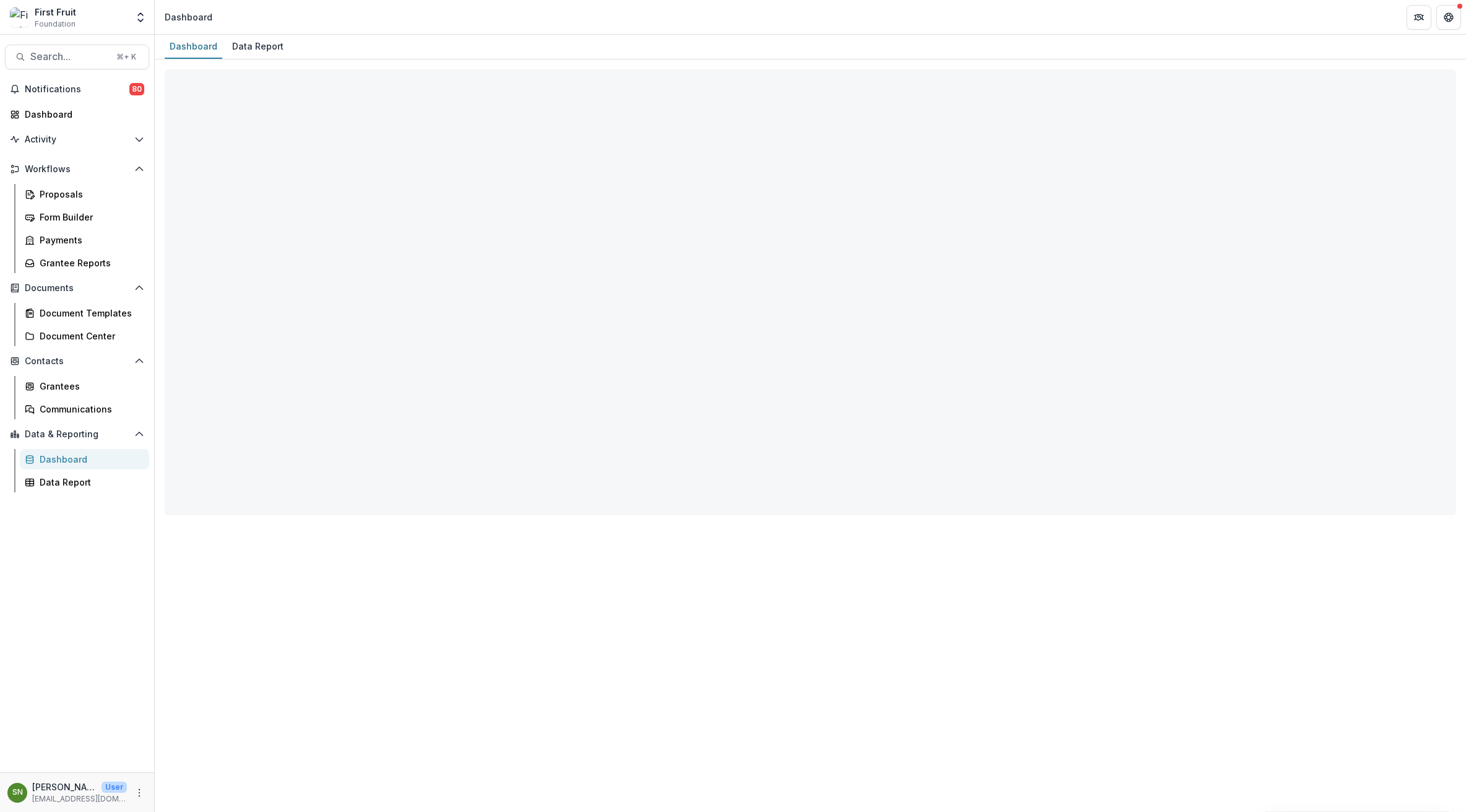
select select "**********"
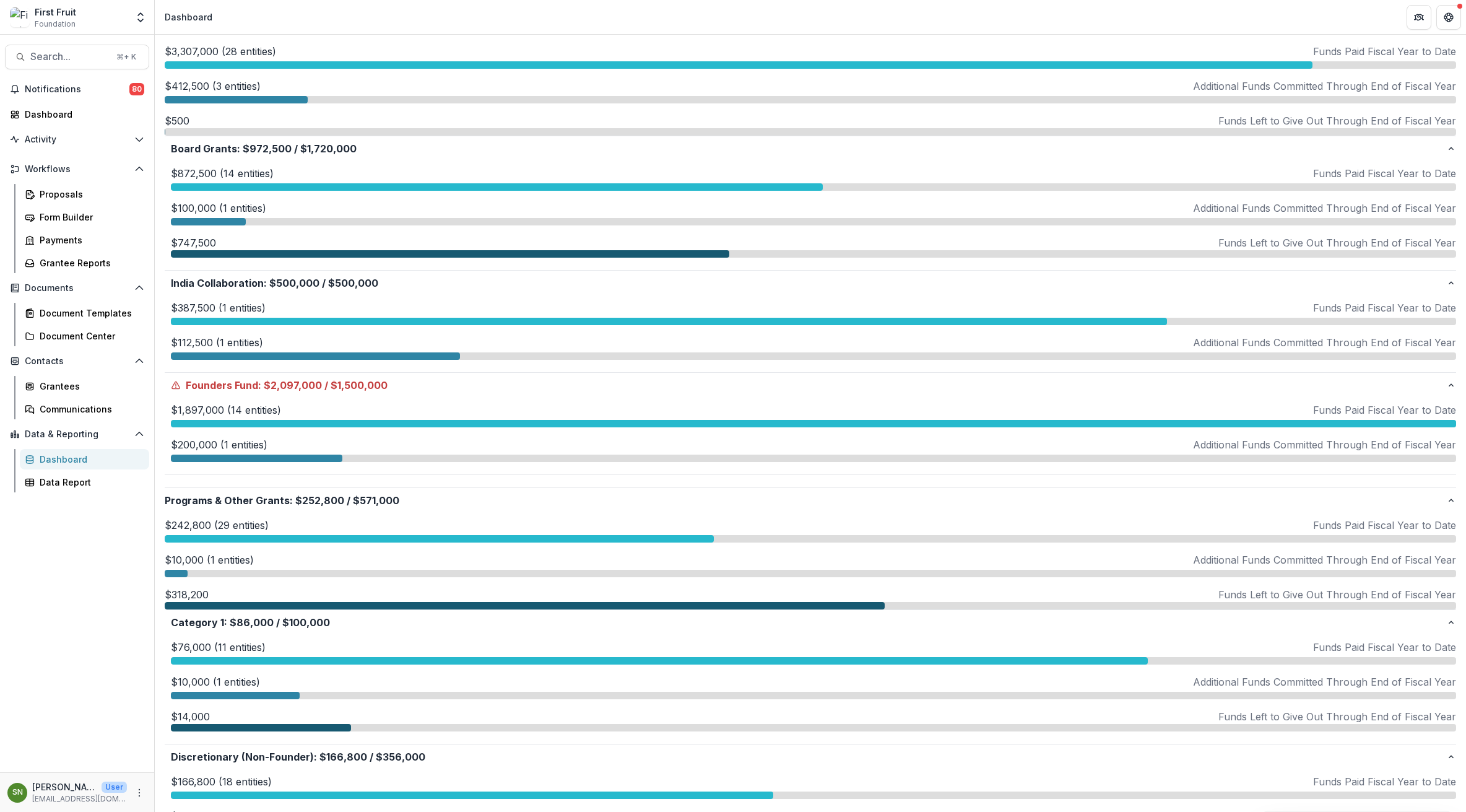
scroll to position [391, 0]
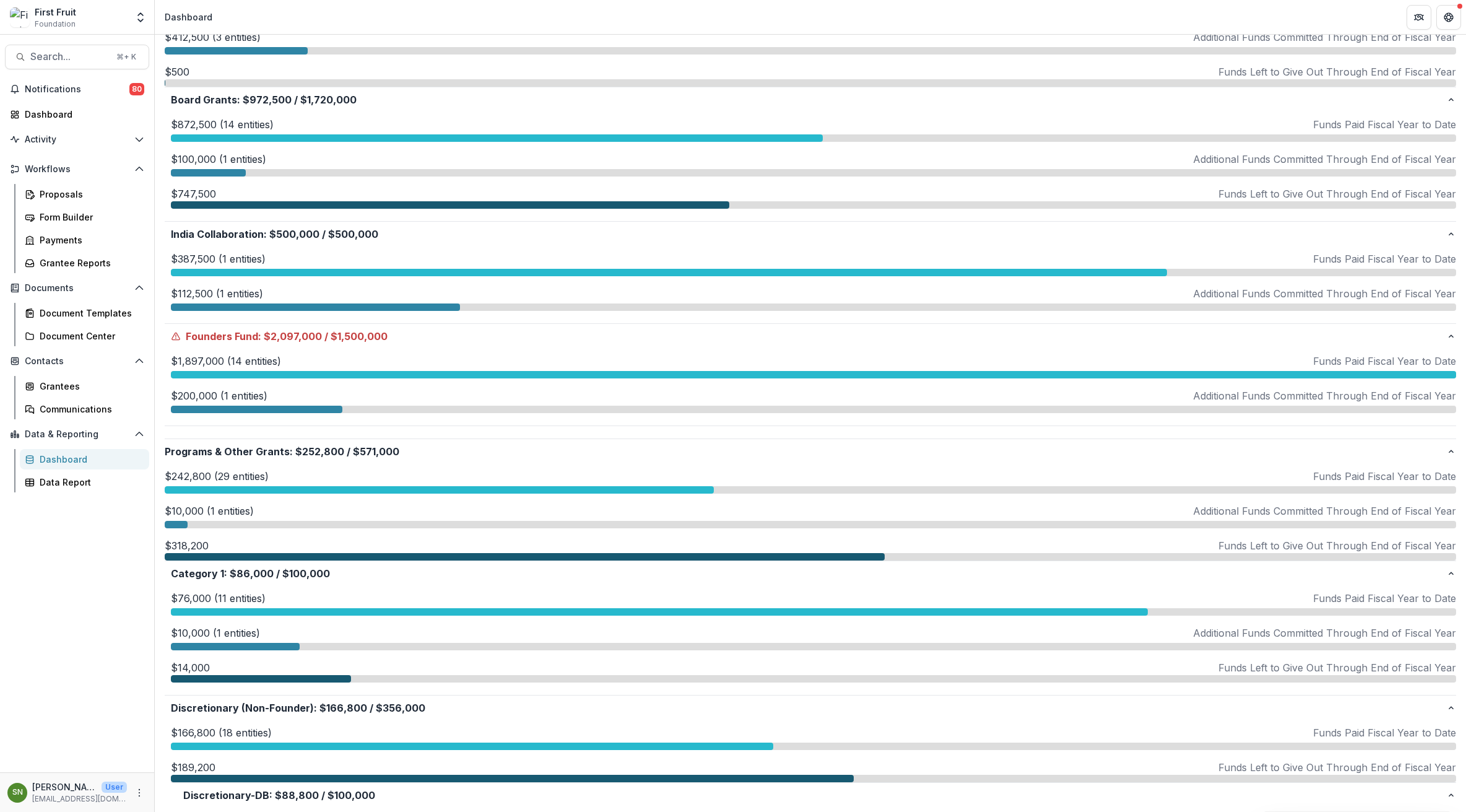
click at [226, 513] on p "$10,000 (1 entities)" at bounding box center [209, 510] width 89 height 15
click at [784, 571] on p "Professionals in [DEMOGRAPHIC_DATA] Philanthropy" at bounding box center [826, 570] width 257 height 15
click at [839, 570] on p "Professionals in [DEMOGRAPHIC_DATA] Philanthropy" at bounding box center [826, 570] width 257 height 15
drag, startPoint x: 699, startPoint y: 570, endPoint x: 875, endPoint y: 571, distance: 176.0
click at [875, 571] on p "Professionals in [DEMOGRAPHIC_DATA] Philanthropy" at bounding box center [826, 570] width 257 height 15
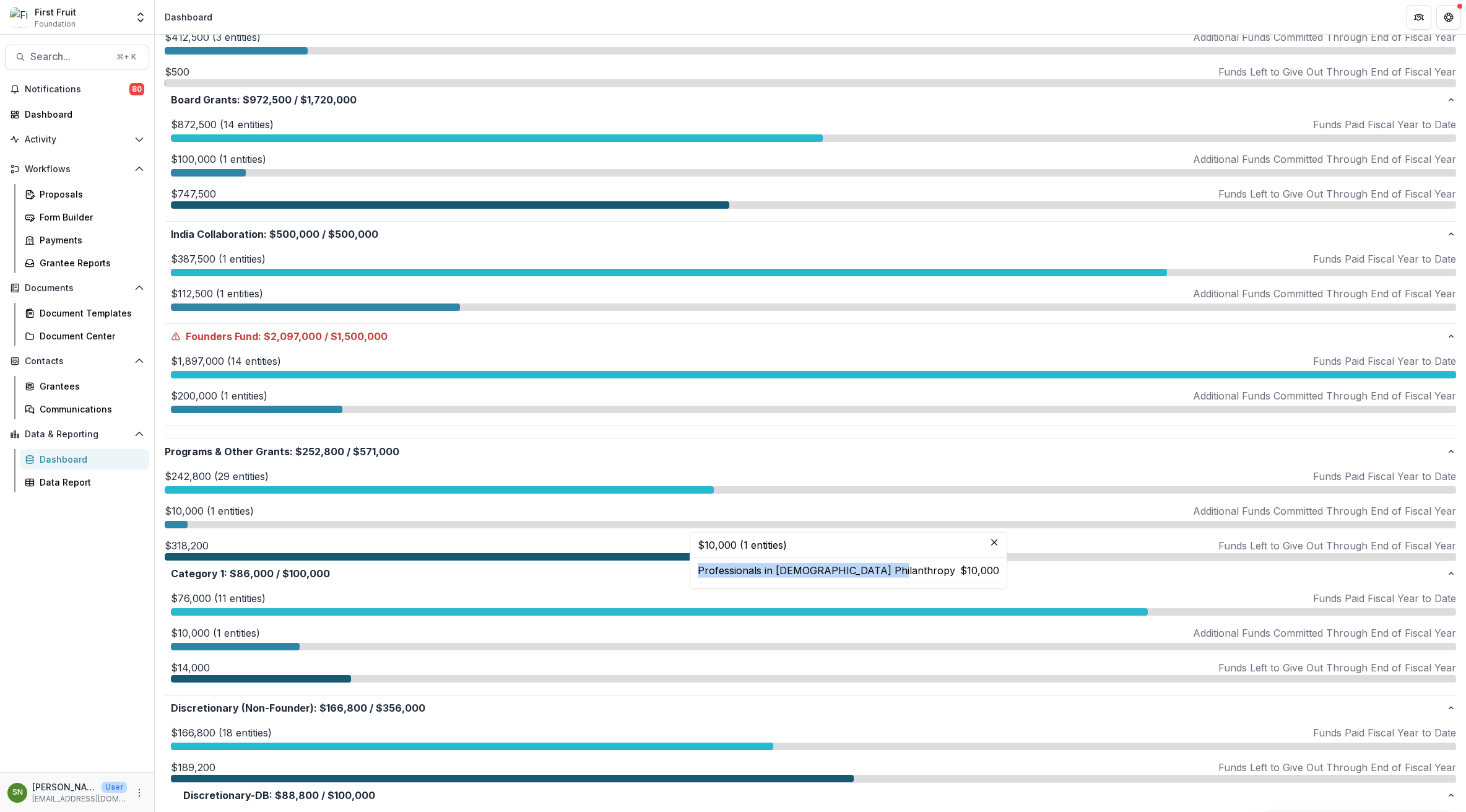
copy p "Professionals in [DEMOGRAPHIC_DATA] Philanthropy"
